Goal: Communication & Community: Answer question/provide support

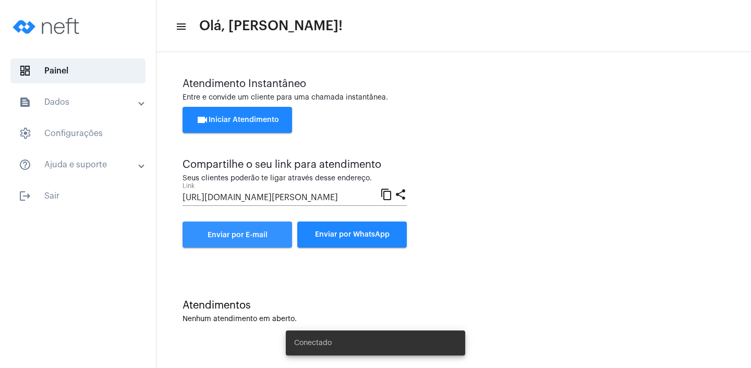
click at [254, 234] on span "Enviar por E-mail" at bounding box center [238, 235] width 60 height 7
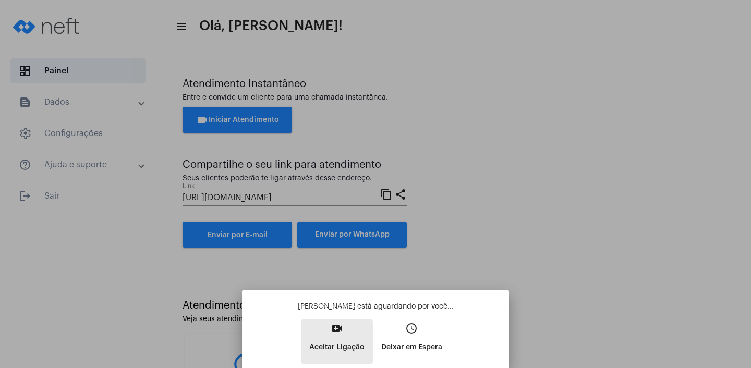
click at [333, 344] on p "Aceitar Ligação" at bounding box center [336, 347] width 55 height 19
